Goal: Transaction & Acquisition: Purchase product/service

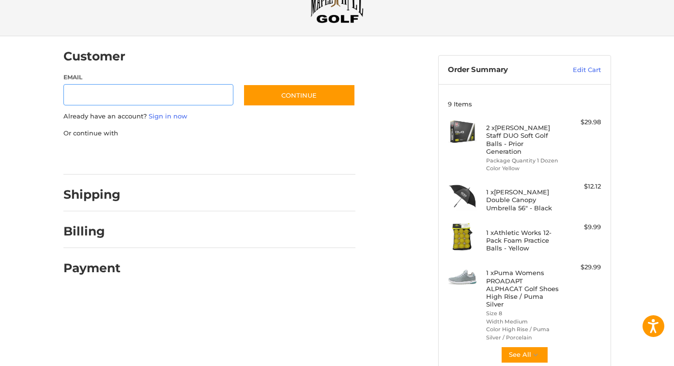
scroll to position [64, 0]
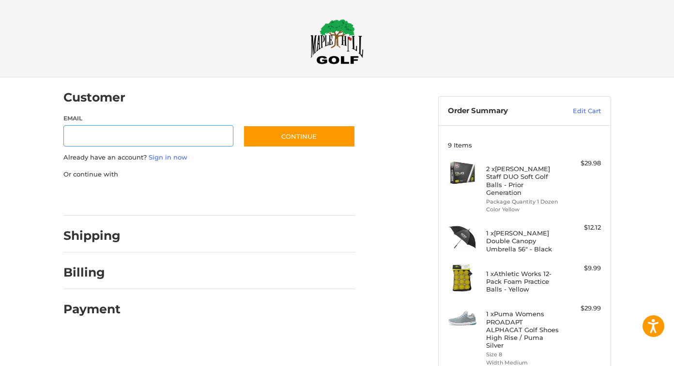
scroll to position [4, 0]
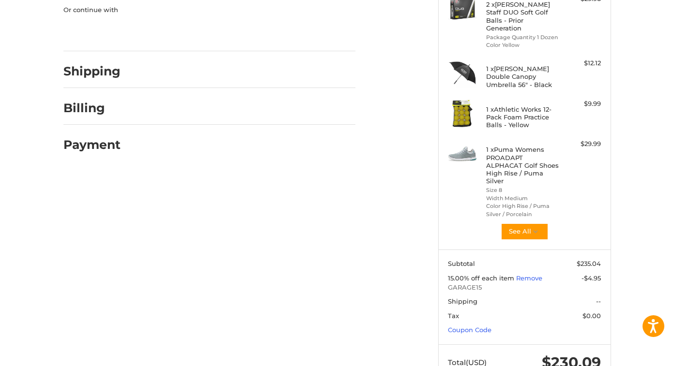
scroll to position [181, 0]
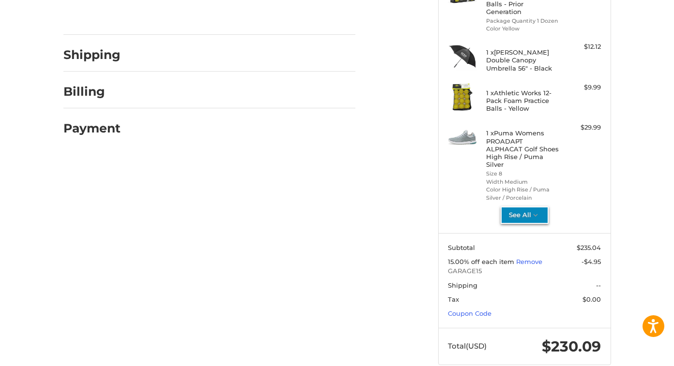
click at [524, 207] on button "See All" at bounding box center [524, 215] width 48 height 17
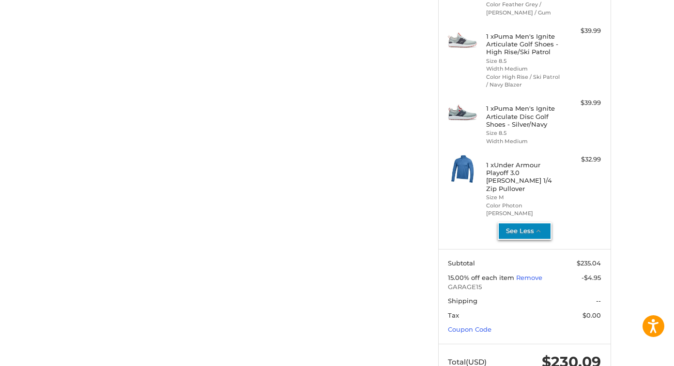
scroll to position [439, 0]
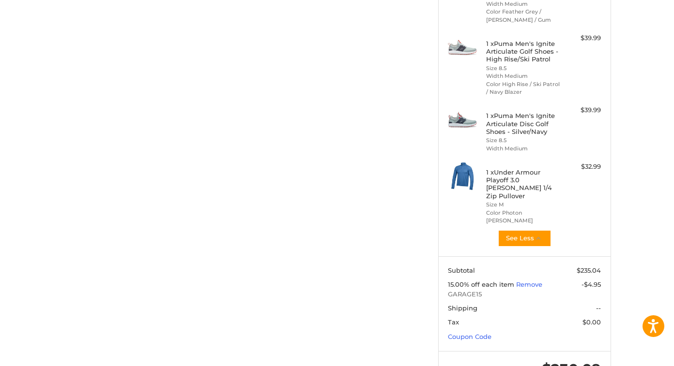
click at [586, 162] on div "$32.99" at bounding box center [581, 167] width 38 height 10
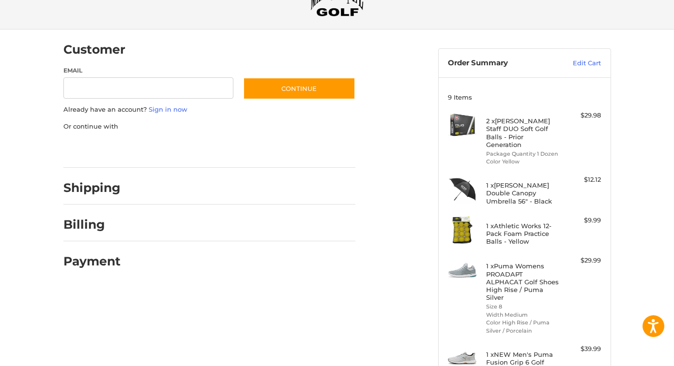
scroll to position [0, 0]
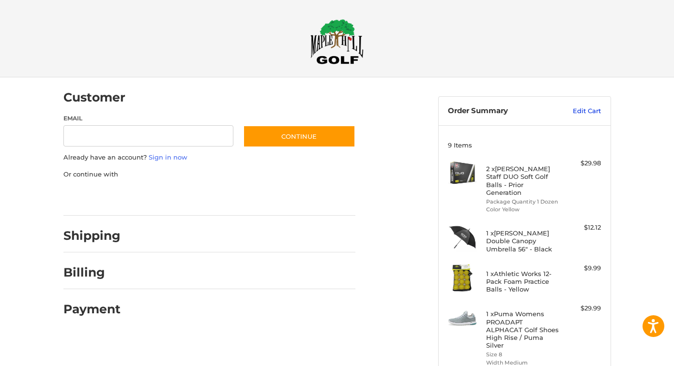
click at [578, 112] on link "Edit Cart" at bounding box center [576, 111] width 49 height 10
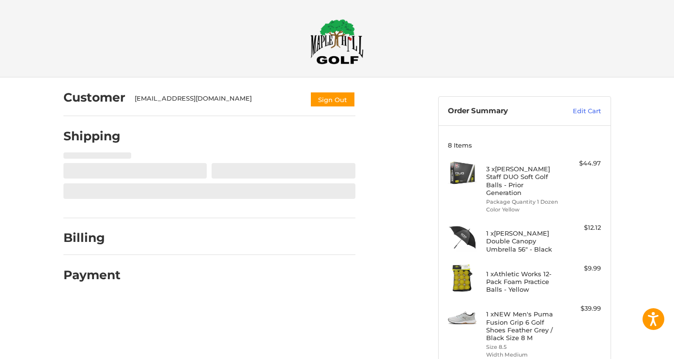
select select "**"
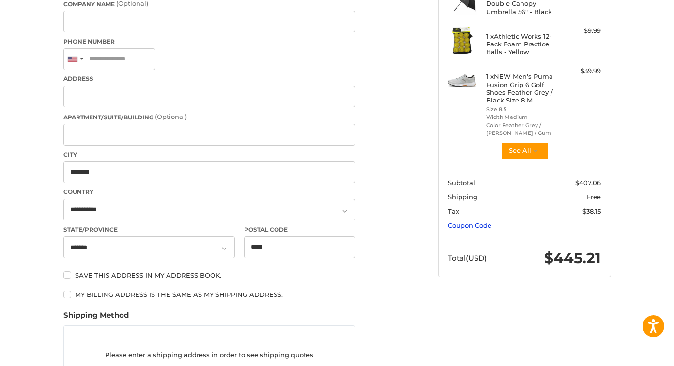
click at [459, 211] on section "Subtotal $407.06 Shipping Free Tax $38.15 Coupon Code" at bounding box center [524, 204] width 172 height 71
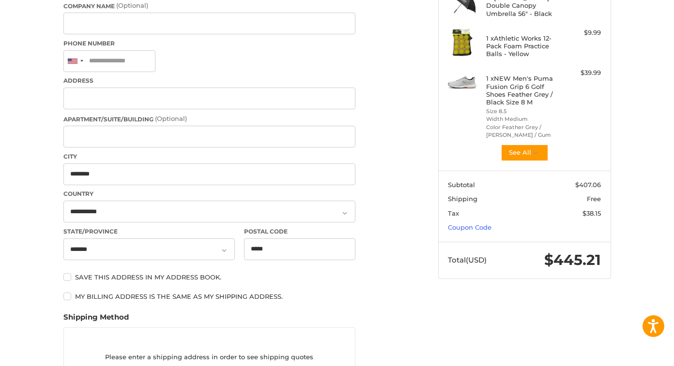
scroll to position [234, 0]
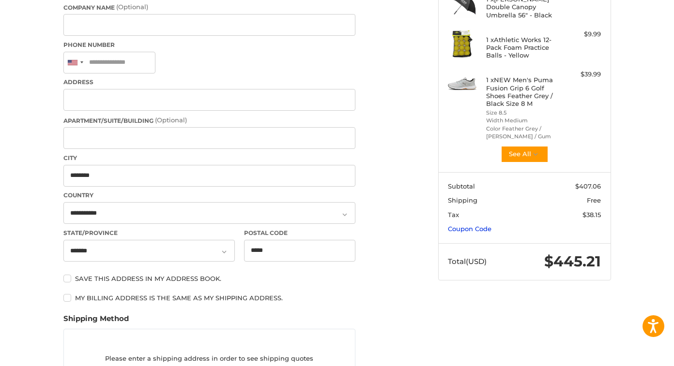
click at [475, 225] on link "Coupon Code" at bounding box center [470, 229] width 44 height 8
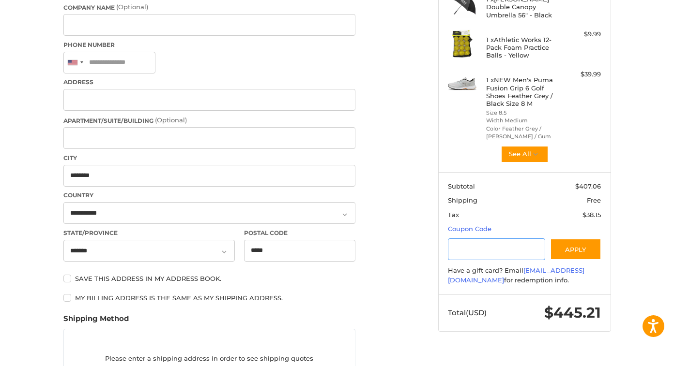
click at [491, 239] on input "Gift Certificate or Coupon Code" at bounding box center [496, 250] width 97 height 22
paste input "*********"
type input "*********"
click at [563, 240] on button "Apply" at bounding box center [575, 250] width 51 height 22
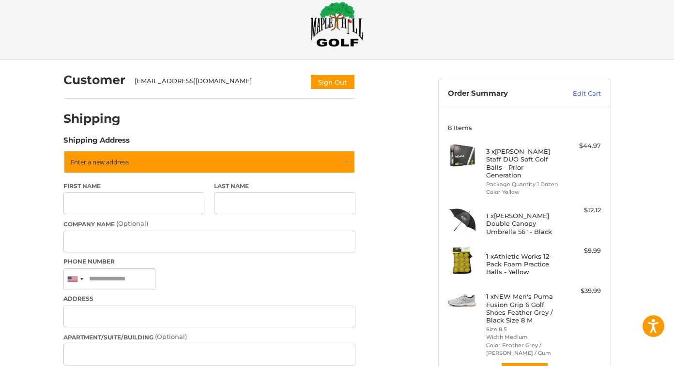
scroll to position [0, 0]
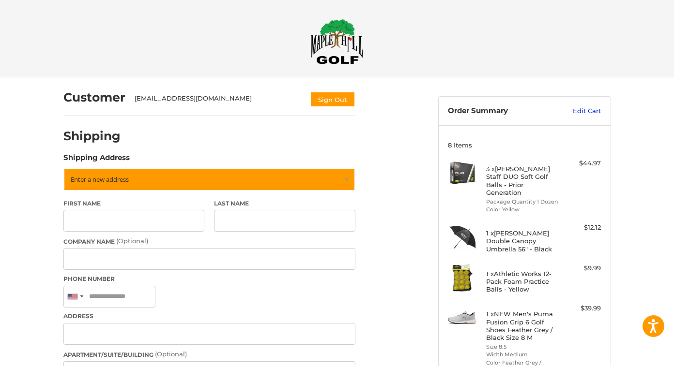
drag, startPoint x: 585, startPoint y: 109, endPoint x: 558, endPoint y: 112, distance: 26.8
click at [585, 109] on link "Edit Cart" at bounding box center [576, 111] width 49 height 10
